Goal: Complete application form: Complete application form

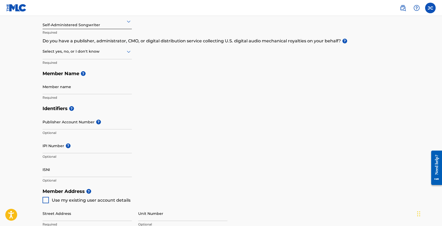
scroll to position [77, 0]
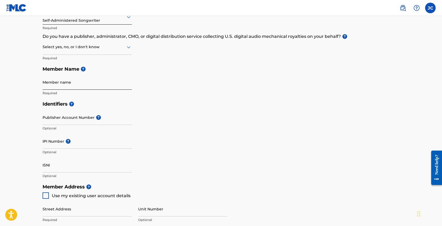
click at [64, 85] on input "Member name" at bounding box center [87, 81] width 89 height 15
type input "[PERSON_NAME]"
type input "[STREET_ADDRESS]"
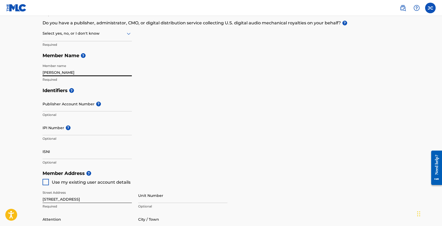
scroll to position [92, 0]
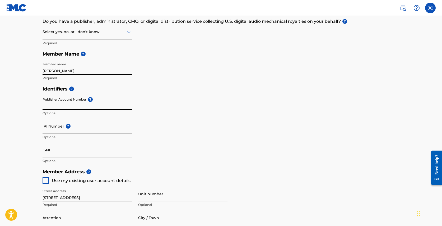
click at [82, 102] on input "Publisher Account Number ?" at bounding box center [87, 102] width 89 height 15
click at [68, 99] on input "Publisher Account Number ?" at bounding box center [87, 102] width 89 height 15
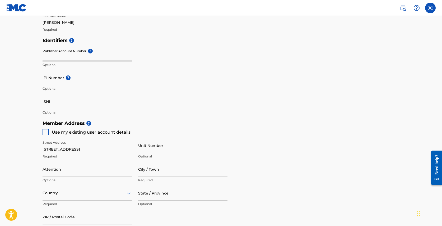
scroll to position [89, 0]
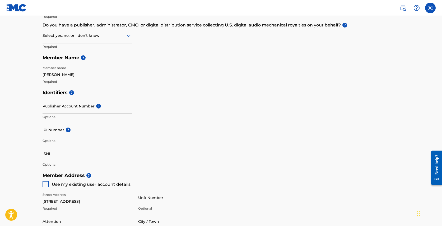
click at [20, 5] on img at bounding box center [16, 8] width 20 height 8
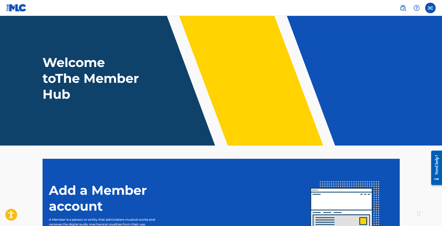
scroll to position [68, 0]
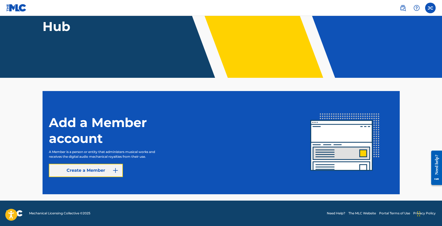
click at [113, 168] on img at bounding box center [115, 170] width 6 height 6
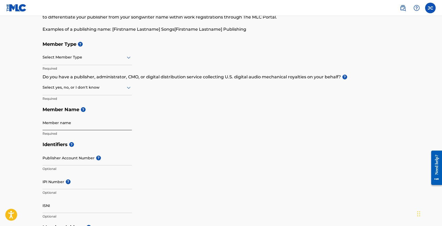
scroll to position [41, 0]
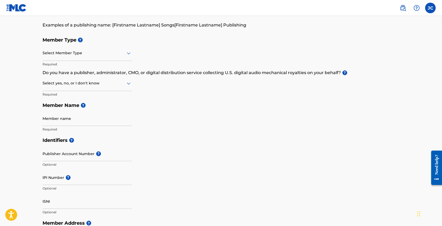
click at [15, 7] on img at bounding box center [16, 8] width 20 height 8
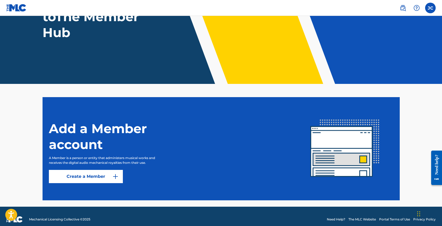
scroll to position [68, 0]
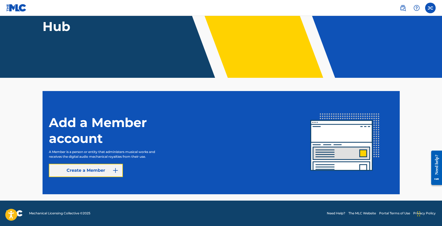
click at [112, 166] on link "Create a Member" at bounding box center [86, 169] width 74 height 13
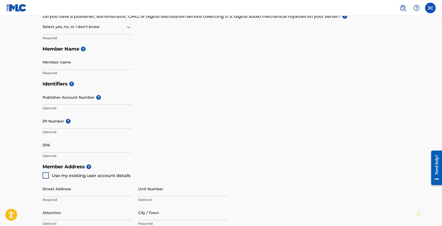
scroll to position [109, 0]
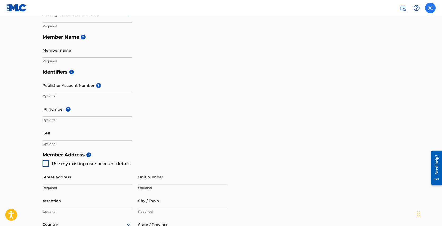
click at [430, 7] on label at bounding box center [430, 8] width 11 height 11
click at [430, 8] on input "[PERSON_NAME] [EMAIL_ADDRESS][DOMAIN_NAME] Notification Preferences Profile Log…" at bounding box center [430, 8] width 0 height 0
click at [406, 9] on link at bounding box center [402, 8] width 11 height 11
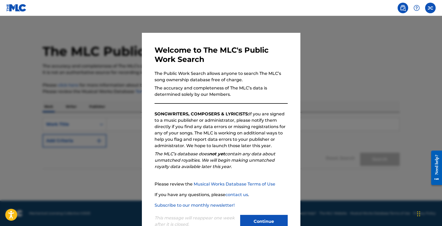
scroll to position [16, 0]
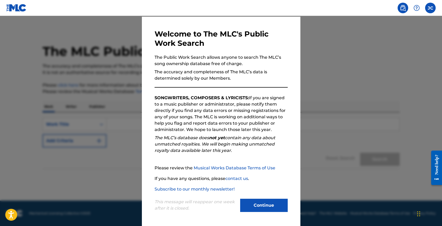
click at [270, 197] on div "This message will reappear one week after it is closed. Continue" at bounding box center [221, 202] width 133 height 21
click at [267, 202] on button "Continue" at bounding box center [264, 204] width 48 height 13
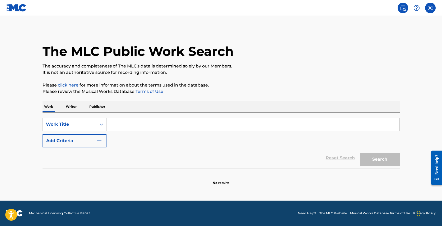
click at [14, 5] on img at bounding box center [16, 8] width 20 height 8
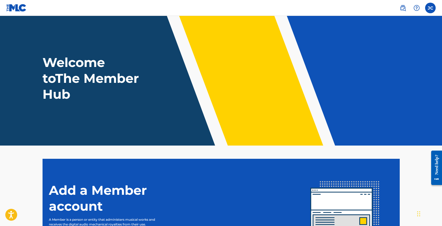
scroll to position [68, 0]
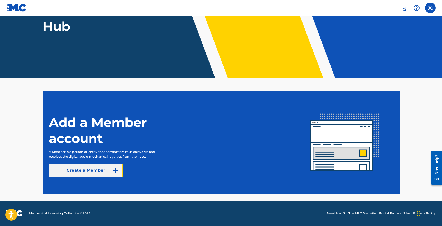
click at [113, 169] on img at bounding box center [115, 170] width 6 height 6
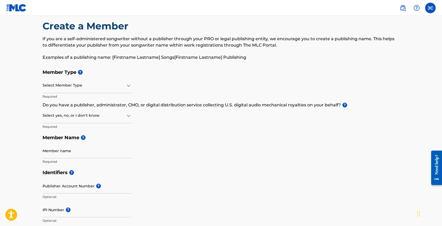
scroll to position [10, 0]
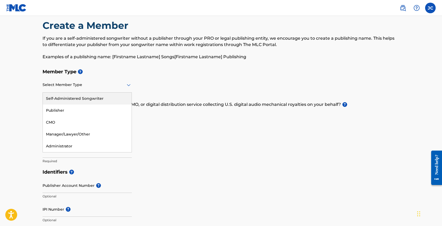
click at [94, 90] on div "Select Member Type" at bounding box center [87, 84] width 89 height 15
click at [81, 102] on div "Self-Administered Songwriter" at bounding box center [87, 98] width 89 height 12
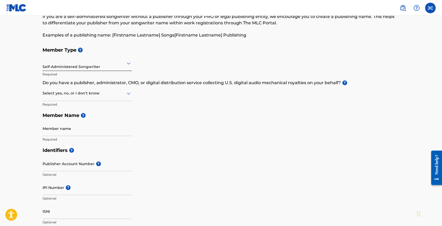
scroll to position [39, 0]
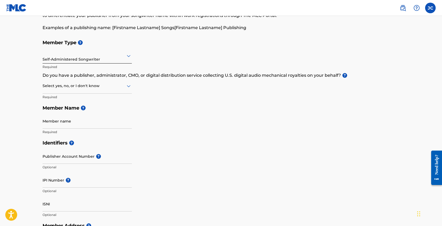
click at [108, 92] on div "Select yes, no, or I don't know" at bounding box center [87, 85] width 89 height 15
click at [84, 102] on div "Yes" at bounding box center [87, 99] width 89 height 12
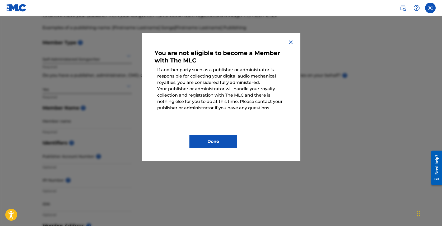
click at [293, 37] on div "You are not eligible to become a Member with The MLC If another party such as a…" at bounding box center [221, 97] width 158 height 128
click at [290, 41] on img at bounding box center [291, 42] width 6 height 6
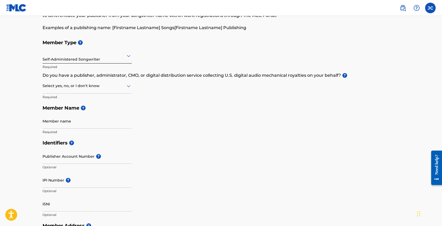
click at [113, 85] on div at bounding box center [87, 85] width 89 height 7
click at [93, 123] on div "I don't know" at bounding box center [87, 123] width 89 height 12
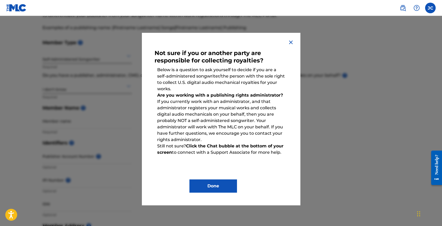
click at [288, 44] on img at bounding box center [291, 42] width 6 height 6
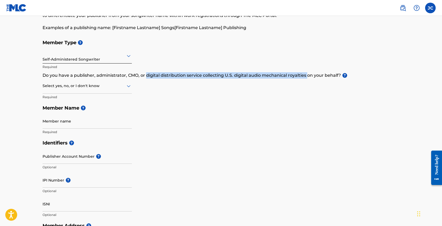
drag, startPoint x: 146, startPoint y: 73, endPoint x: 307, endPoint y: 76, distance: 161.1
click at [307, 76] on p "Do you have a publisher, administrator, CMO, or digital distribution service co…" at bounding box center [221, 75] width 357 height 6
copy p "digital distribution service collecting U.S. digital audio mechanical royalties"
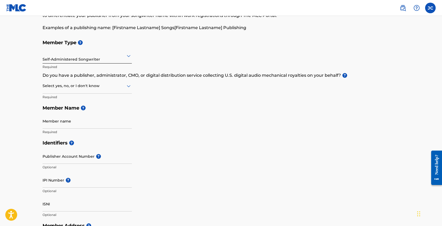
click at [124, 86] on div at bounding box center [87, 85] width 89 height 7
click at [104, 107] on div "No" at bounding box center [87, 111] width 89 height 12
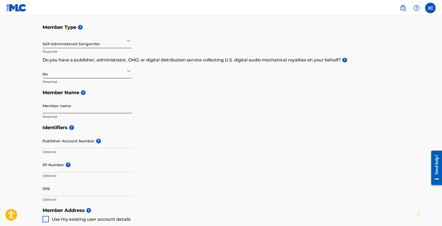
click at [80, 109] on input "Member name" at bounding box center [87, 105] width 89 height 15
type input "[PERSON_NAME]"
type input "[STREET_ADDRESS]"
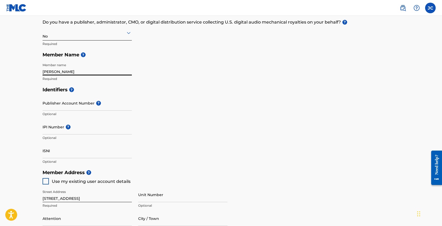
scroll to position [102, 0]
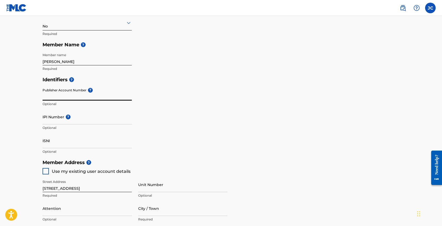
click at [102, 96] on input "Publisher Account Number ?" at bounding box center [87, 92] width 89 height 15
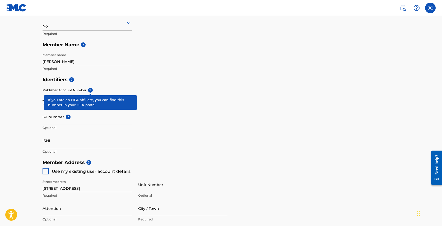
click at [92, 91] on div "Publisher Account Number ? Optional" at bounding box center [87, 97] width 89 height 24
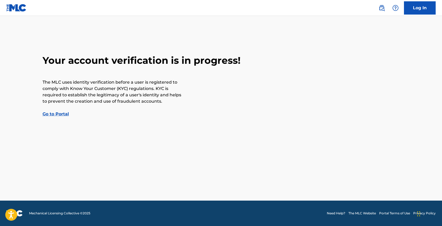
click at [17, 7] on img at bounding box center [16, 8] width 20 height 8
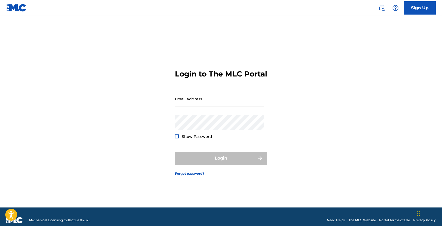
click at [197, 106] on input "Email Address" at bounding box center [219, 98] width 89 height 15
type input "[EMAIL_ADDRESS][DOMAIN_NAME]"
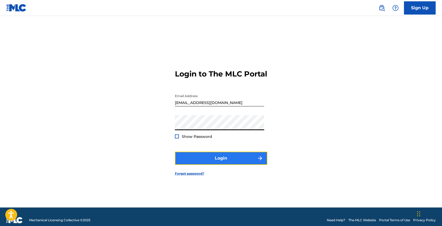
click at [215, 164] on button "Login" at bounding box center [221, 157] width 92 height 13
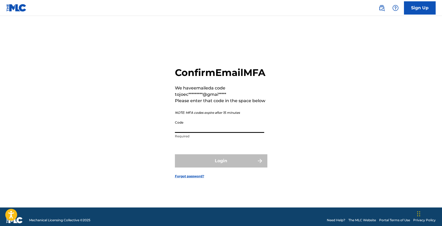
click at [200, 133] on input "Code" at bounding box center [219, 125] width 89 height 15
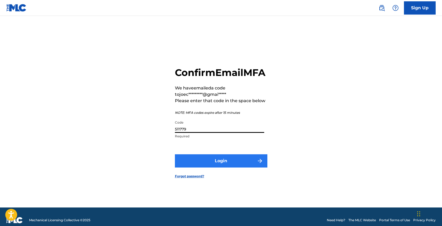
type input "511779"
click at [228, 167] on button "Login" at bounding box center [221, 160] width 92 height 13
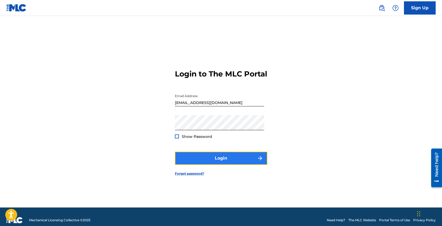
click at [230, 160] on button "Login" at bounding box center [221, 157] width 92 height 13
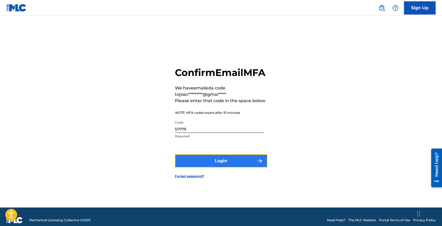
click at [193, 161] on button "Login" at bounding box center [221, 160] width 92 height 13
